Goal: Navigation & Orientation: Find specific page/section

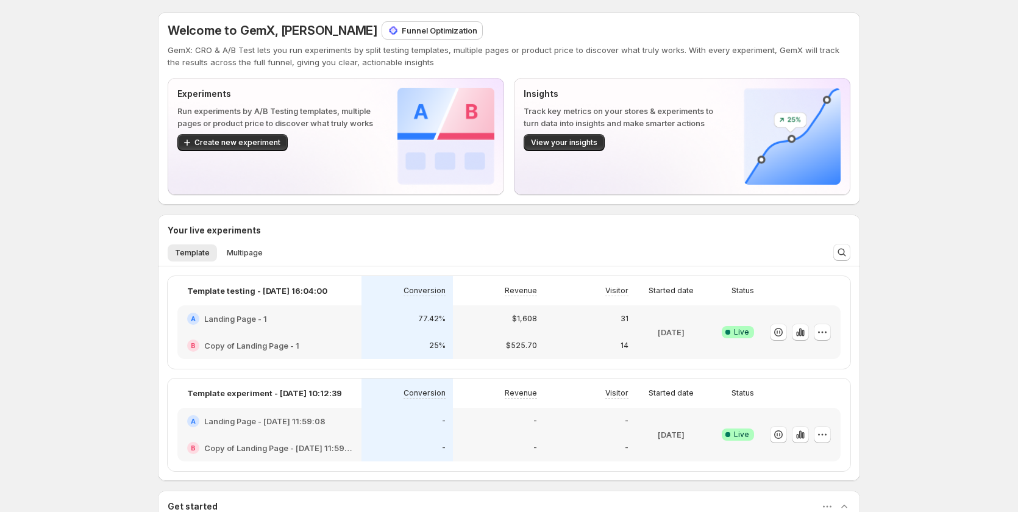
click at [402, 26] on p "Funnel Optimization" at bounding box center [440, 30] width 76 height 12
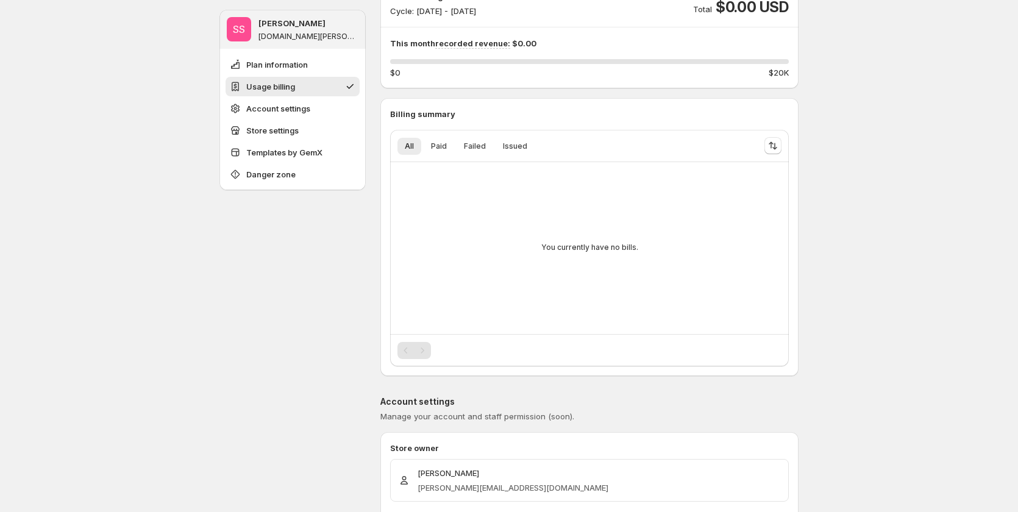
scroll to position [61, 0]
